Goal: Transaction & Acquisition: Subscribe to service/newsletter

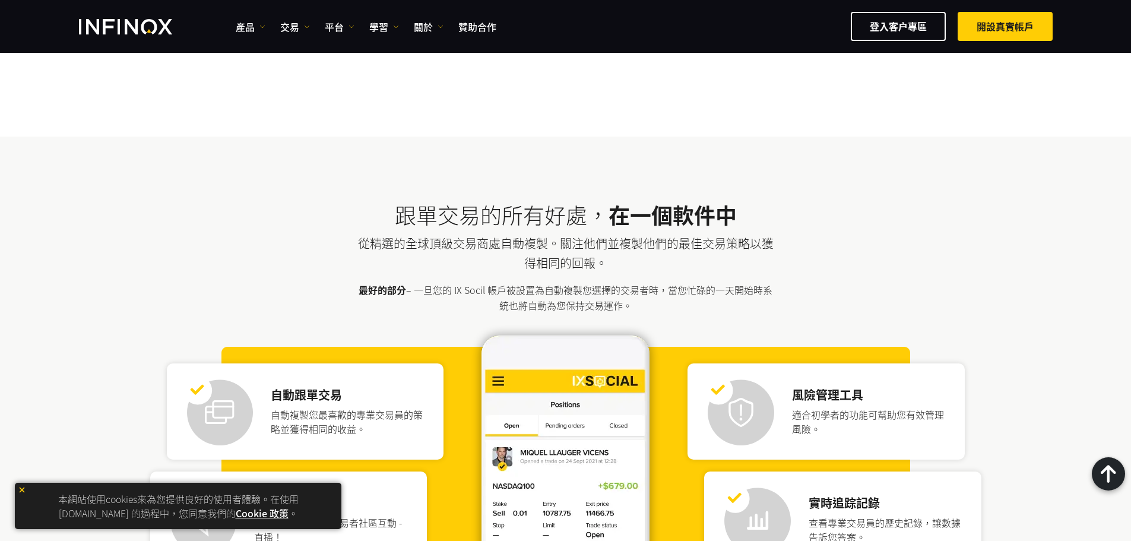
scroll to position [1267, 0]
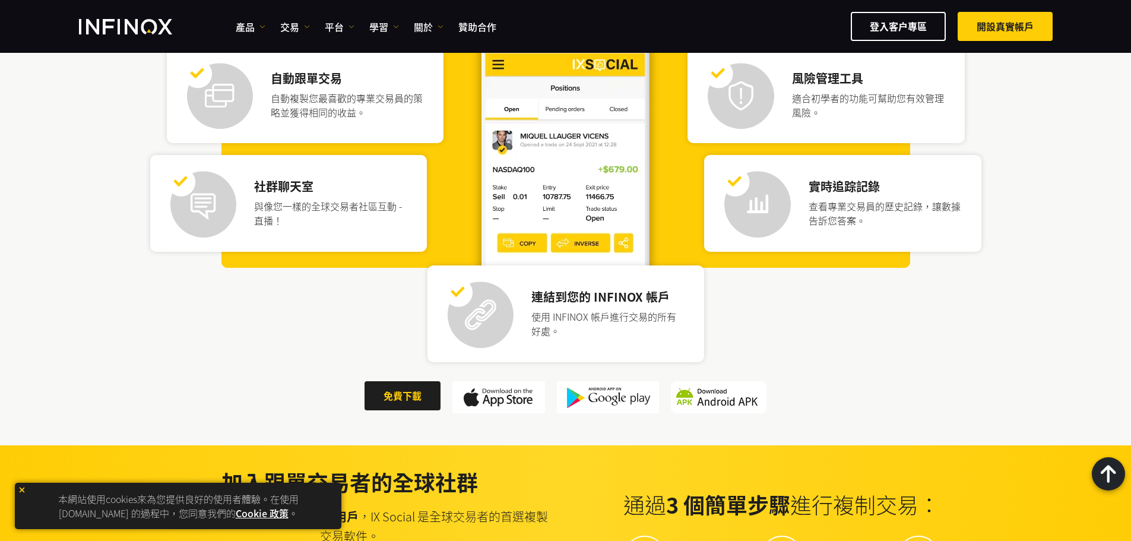
click at [475, 305] on img at bounding box center [479, 314] width 68 height 68
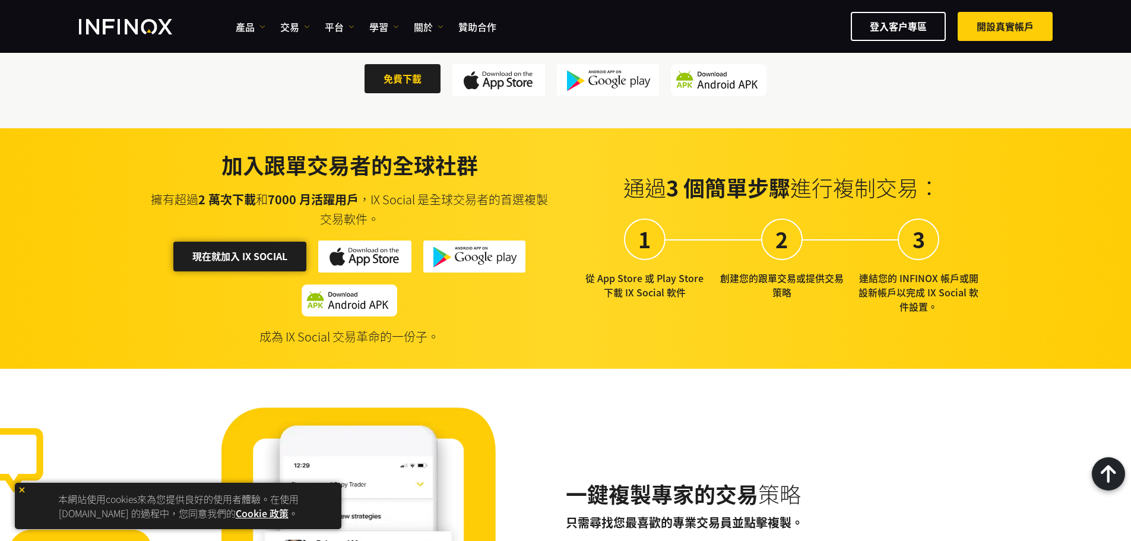
click at [276, 258] on link "現在就加入 IX SOCIAL" at bounding box center [239, 256] width 133 height 29
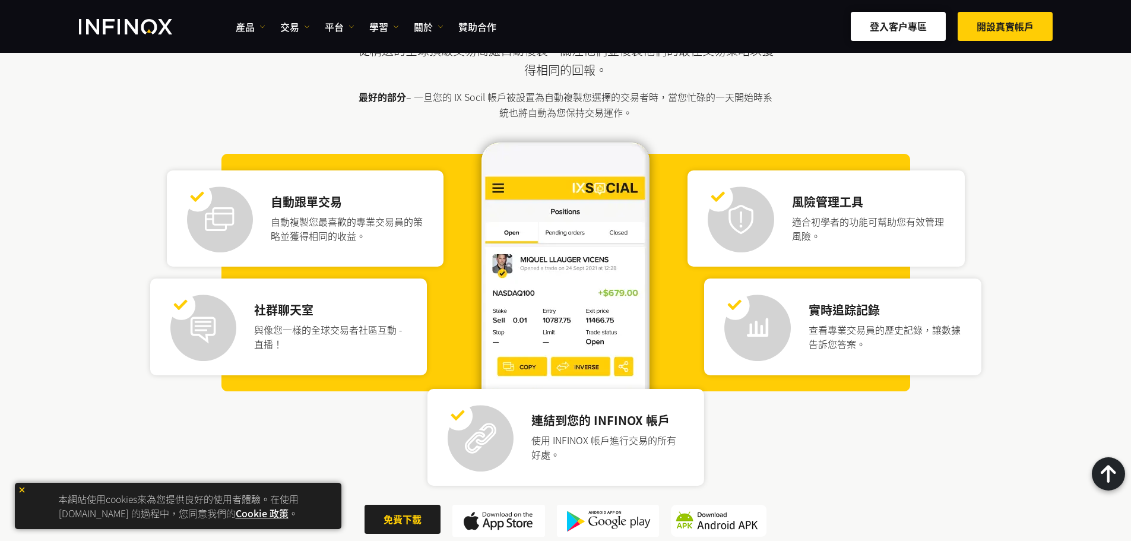
scroll to position [950, 0]
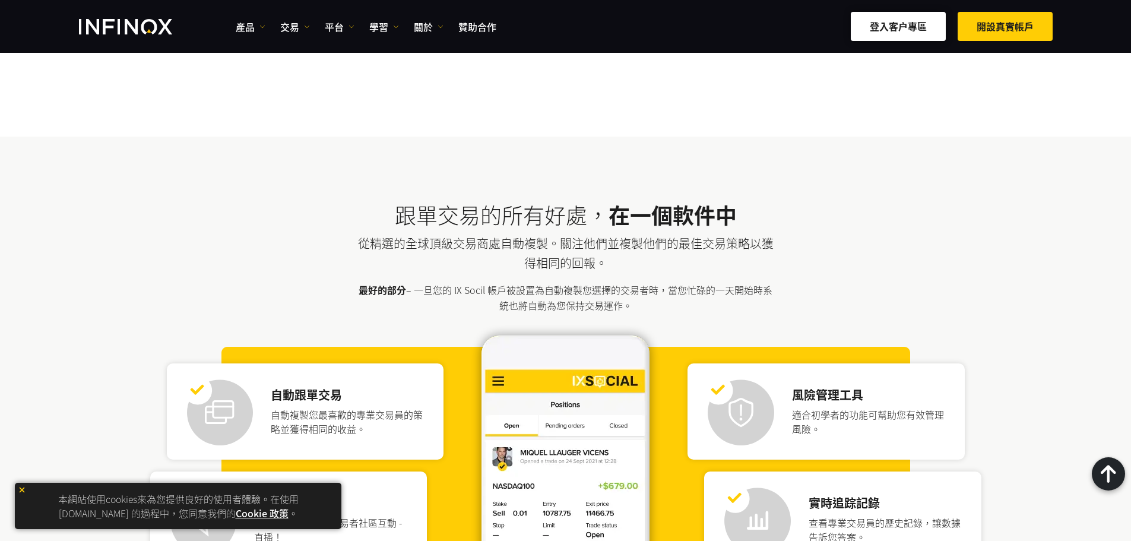
click at [890, 35] on link "登入客户專區" at bounding box center [898, 26] width 95 height 29
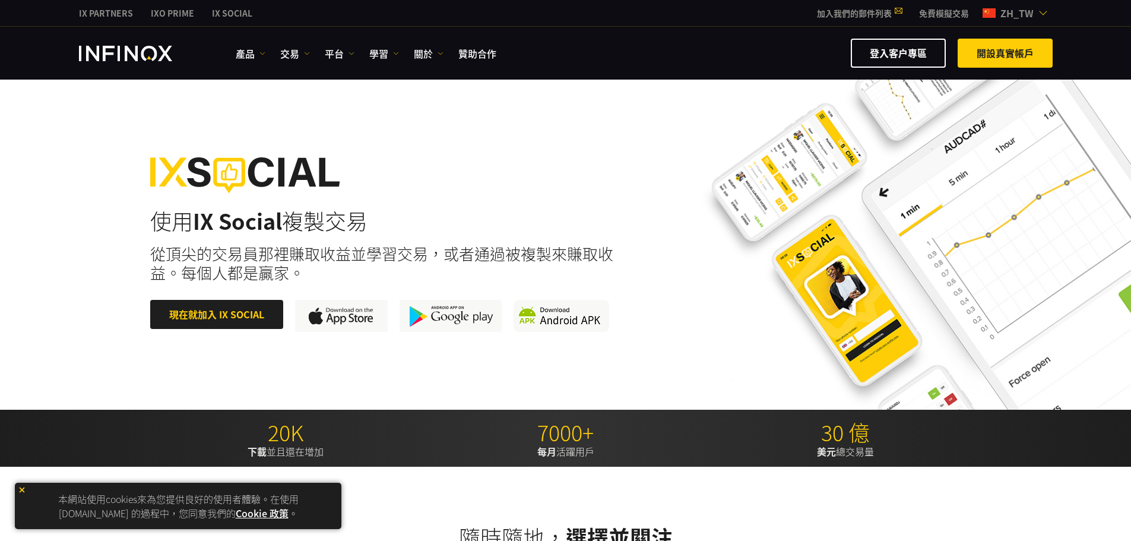
scroll to position [317, 0]
